Goal: Task Accomplishment & Management: Manage account settings

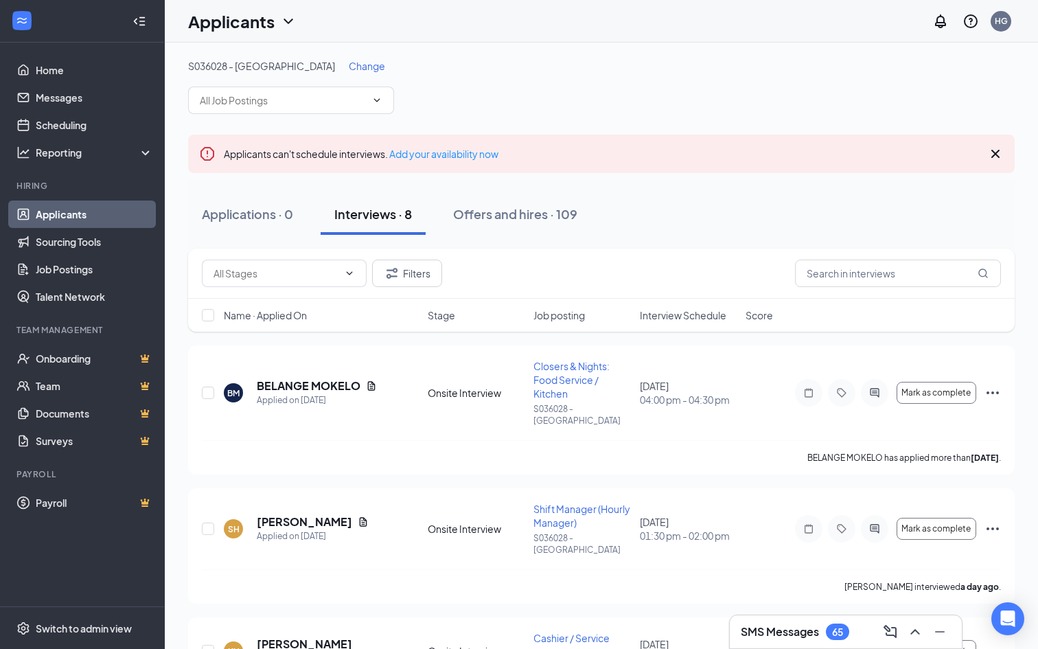
click at [349, 70] on span "Change" at bounding box center [367, 66] width 36 height 12
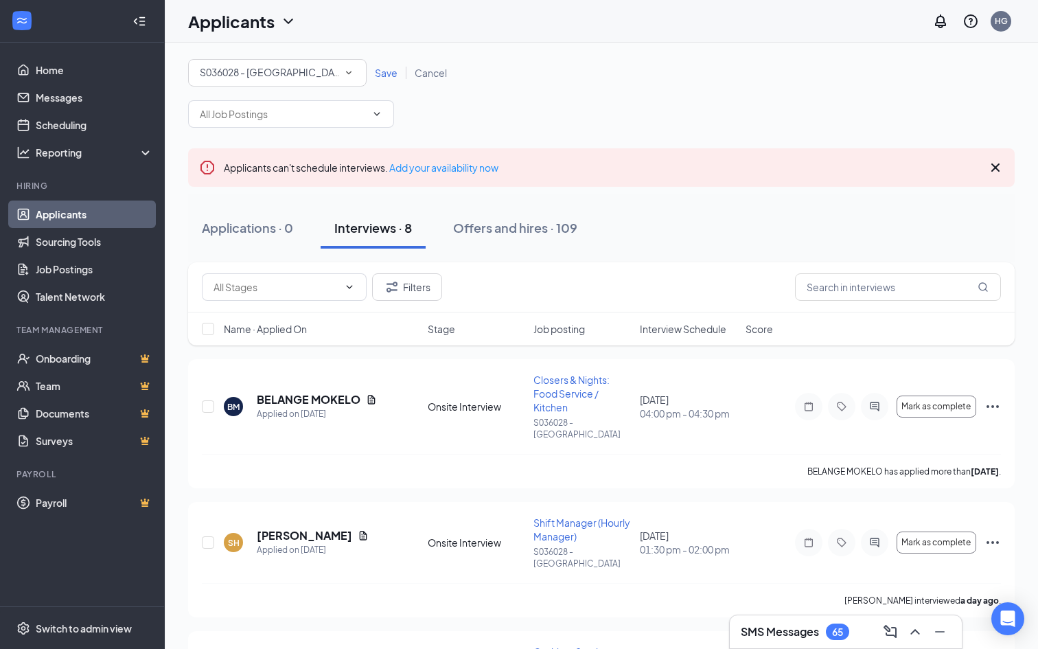
click at [318, 86] on div "All Locations S036028 - [GEOGRAPHIC_DATA] Save Cancel" at bounding box center [601, 93] width 827 height 69
click at [318, 77] on div "S036028 - [GEOGRAPHIC_DATA]" at bounding box center [277, 73] width 155 height 16
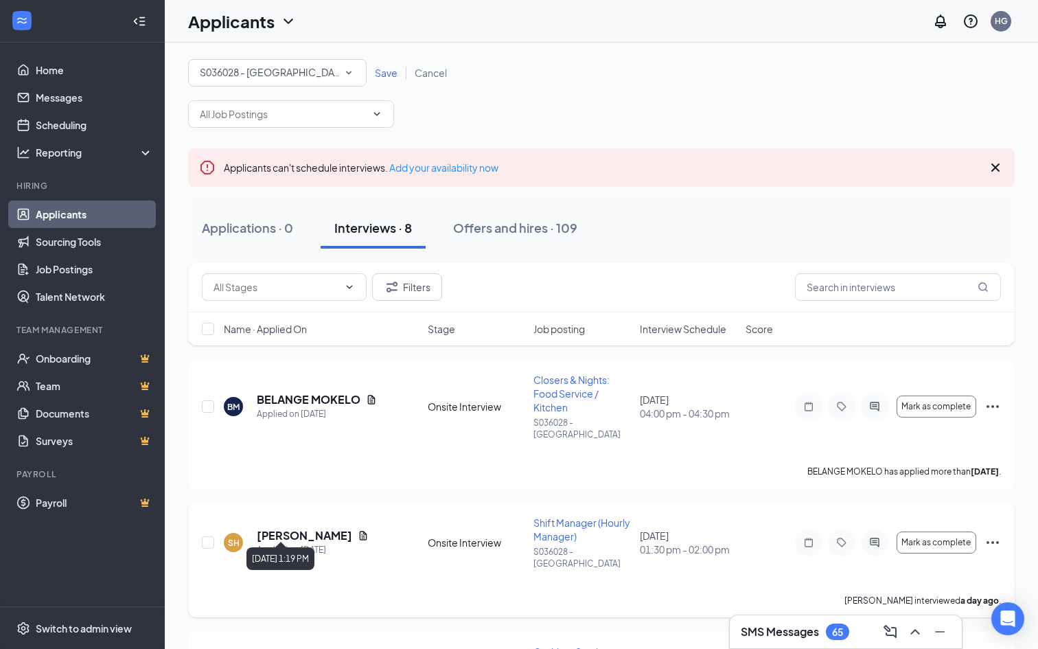
click at [304, 543] on div "Applied on [DATE]" at bounding box center [313, 550] width 112 height 14
click at [305, 528] on h5 "[PERSON_NAME]" at bounding box center [304, 535] width 95 height 15
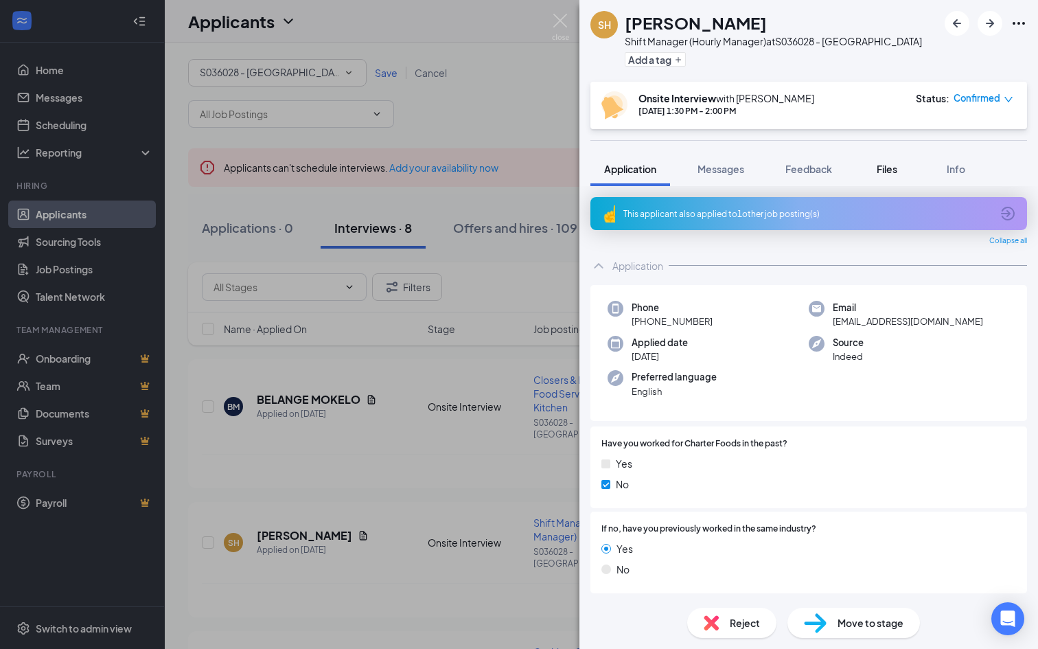
click at [869, 157] on button "Files" at bounding box center [886, 169] width 55 height 34
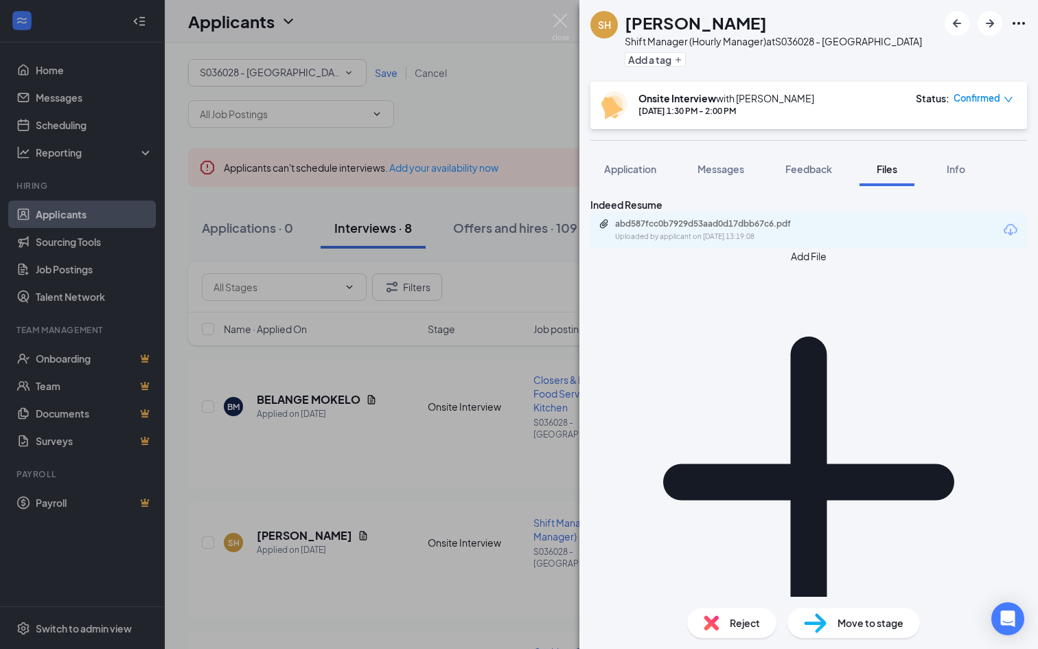
click at [517, 299] on div "SH [PERSON_NAME] Shift Manager (Hourly Manager) at S036028 - Biddeford Add a ta…" at bounding box center [519, 324] width 1038 height 649
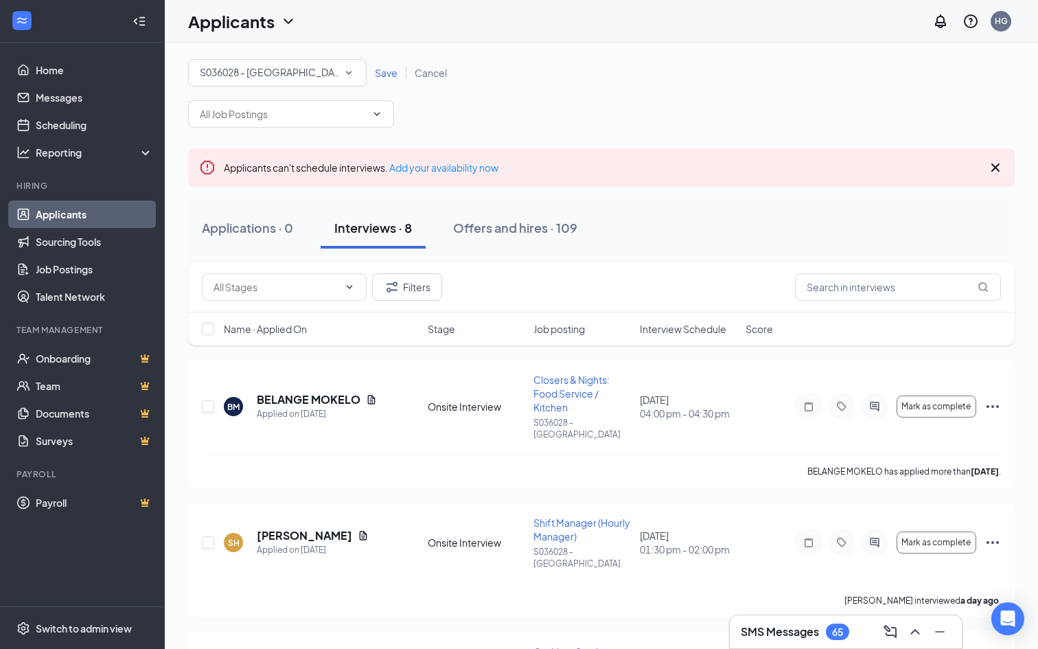
click at [309, 79] on div "S036028 - [GEOGRAPHIC_DATA]" at bounding box center [277, 73] width 155 height 16
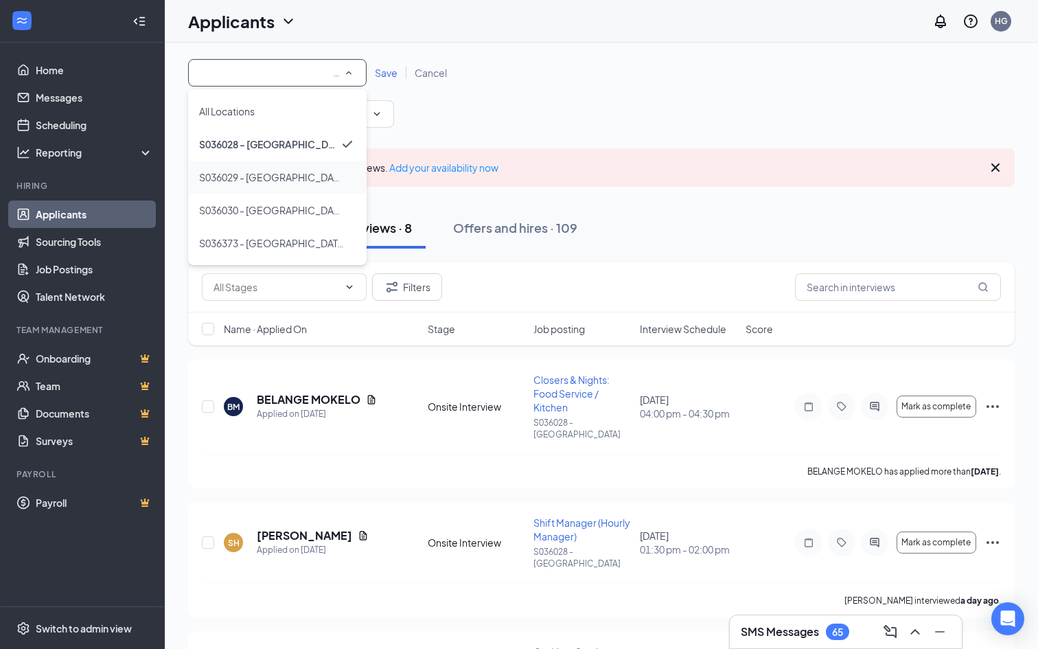
click at [286, 183] on span "S036029 - [GEOGRAPHIC_DATA]" at bounding box center [269, 177] width 141 height 16
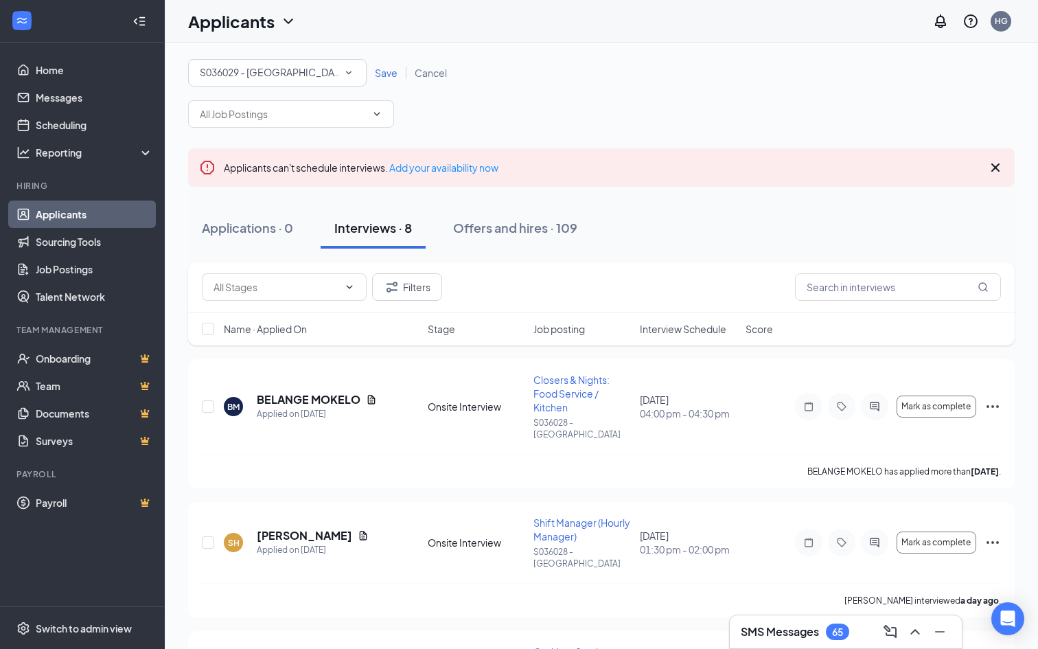
click at [387, 69] on span "Save" at bounding box center [386, 73] width 23 height 12
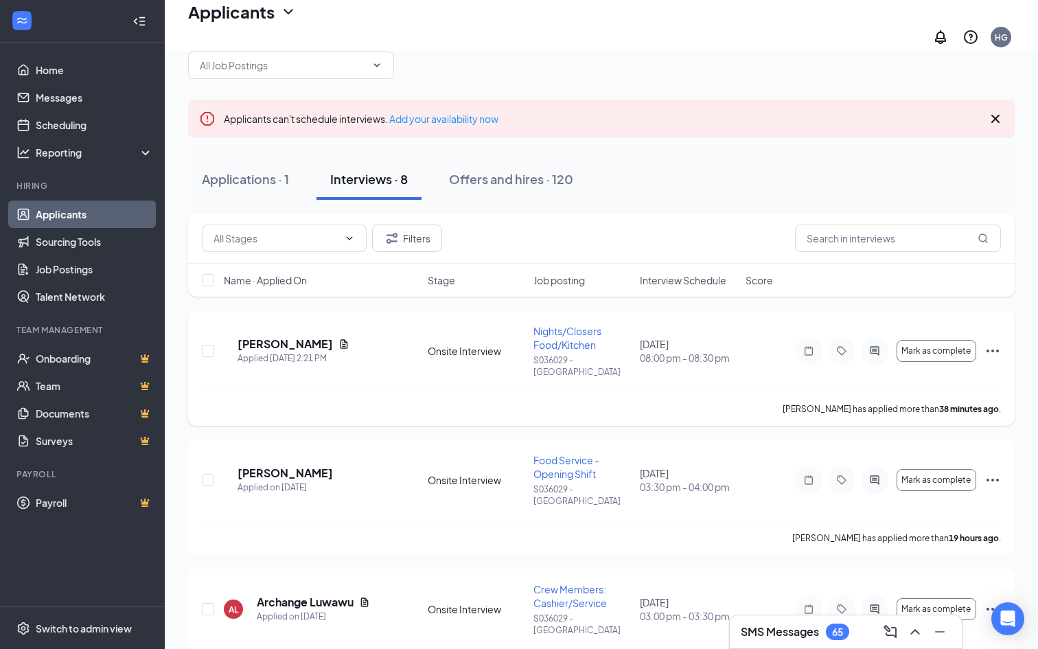
scroll to position [44, 0]
click at [334, 351] on div "Applied [DATE] 2:21 PM" at bounding box center [294, 358] width 112 height 14
click at [324, 336] on h5 "[PERSON_NAME]" at bounding box center [285, 343] width 95 height 15
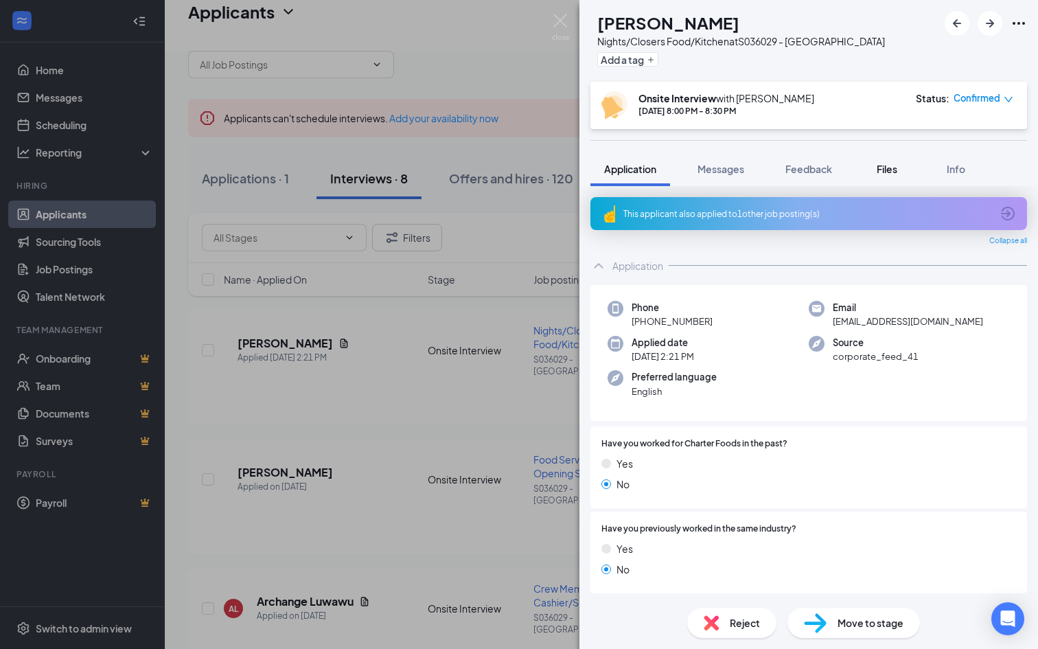
click at [884, 178] on button "Files" at bounding box center [886, 169] width 55 height 34
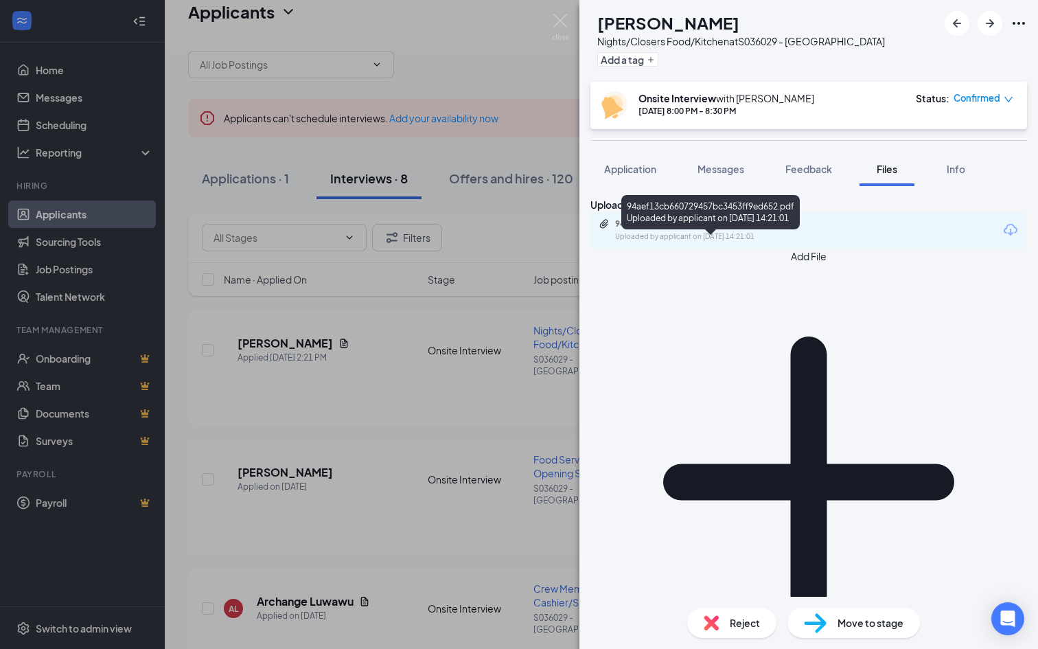
click at [715, 229] on div "94aef13cb660729457bc3453ff9ed652.pdf" at bounding box center [711, 223] width 192 height 11
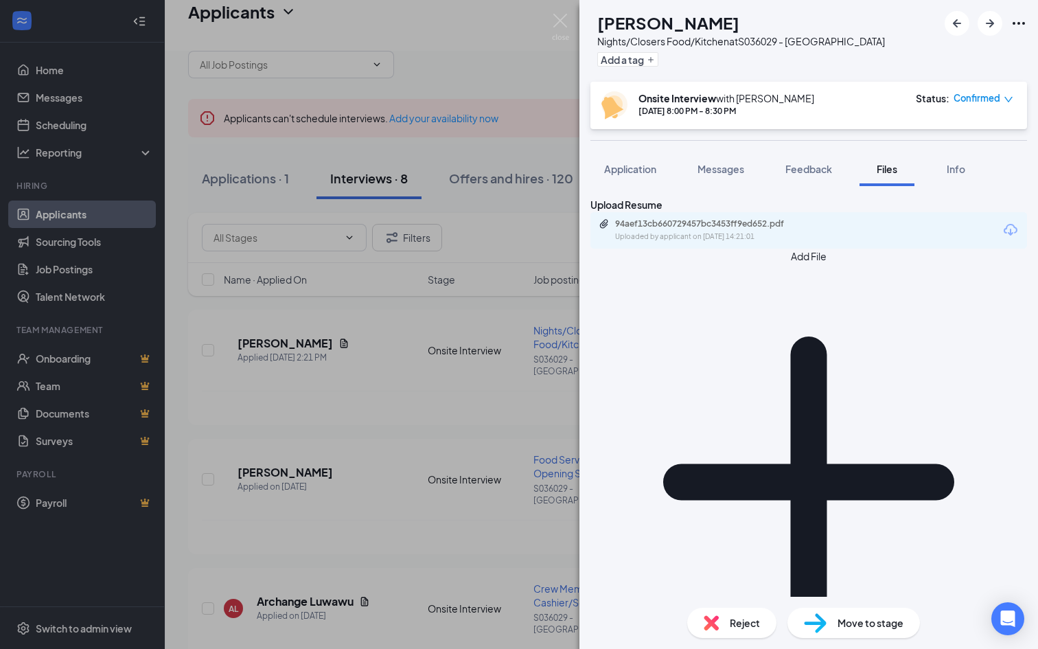
click at [470, 151] on div "[PERSON_NAME] [PERSON_NAME] Yambagesi Nights/Closers Food/Kitchen at S036029 - …" at bounding box center [519, 324] width 1038 height 649
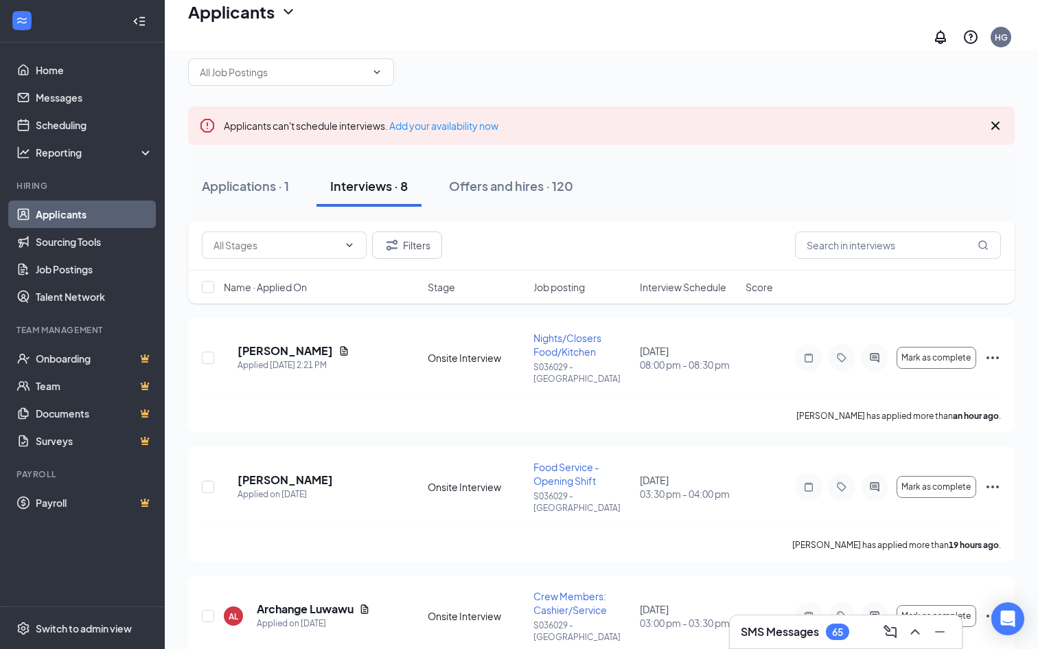
scroll to position [42, 0]
